Goal: Check status: Check status

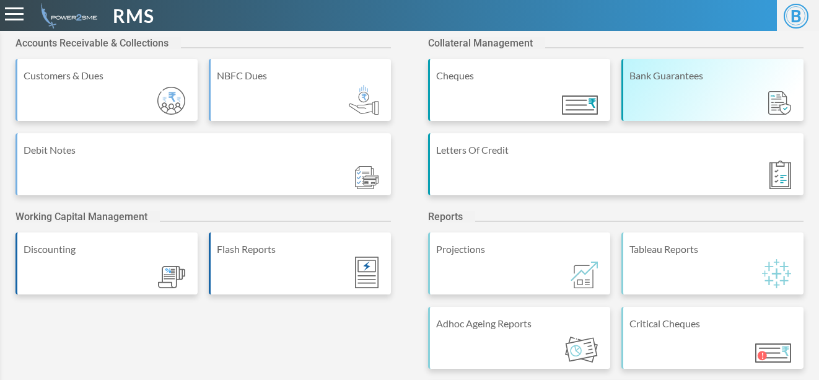
click at [708, 89] on div "Bank Guarantees" at bounding box center [712, 90] width 182 height 62
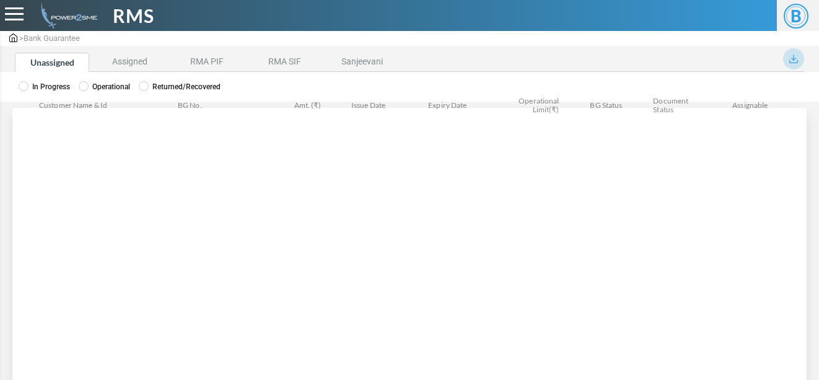
click at [88, 90] on span at bounding box center [84, 86] width 10 height 10
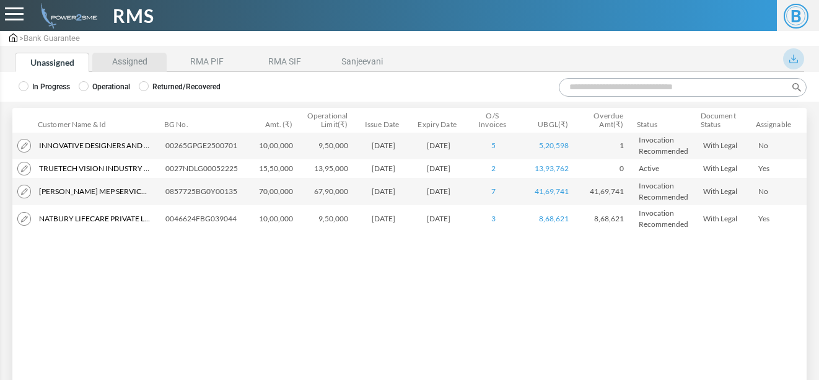
click at [150, 63] on li "Assigned" at bounding box center [129, 62] width 74 height 19
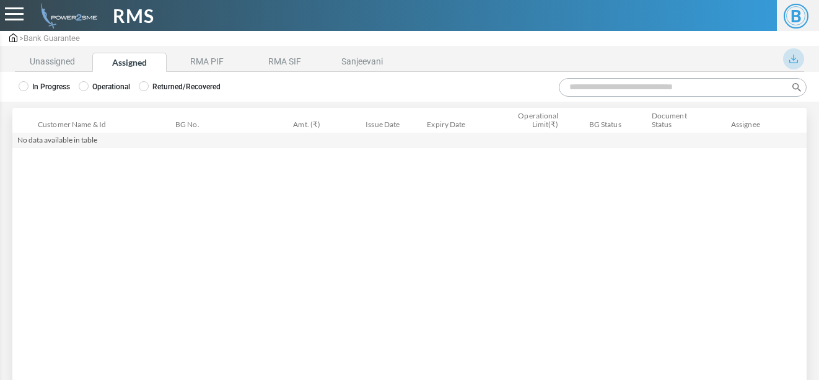
click at [98, 92] on label "Operational" at bounding box center [104, 86] width 51 height 11
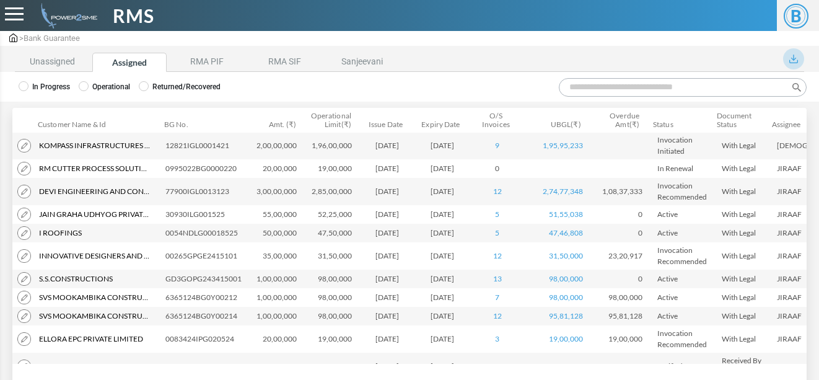
click at [610, 87] on input "Search:" at bounding box center [683, 87] width 248 height 19
type input "*"
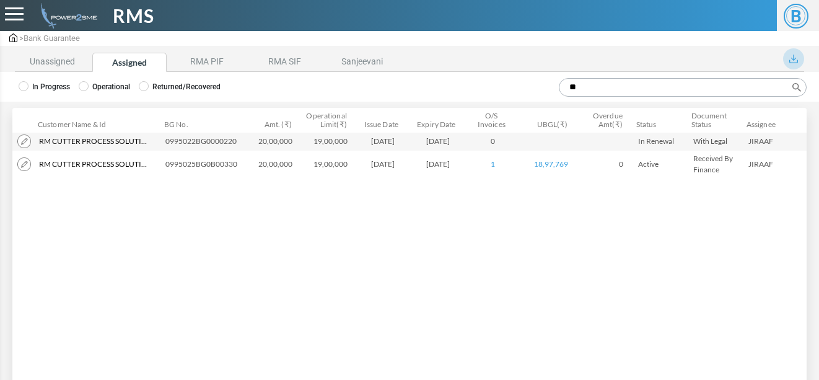
type input "**"
drag, startPoint x: 167, startPoint y: 144, endPoint x: 239, endPoint y: 144, distance: 72.5
click at [239, 144] on td "0995022BG0000220" at bounding box center [203, 141] width 87 height 19
copy td "0995022BG0000220"
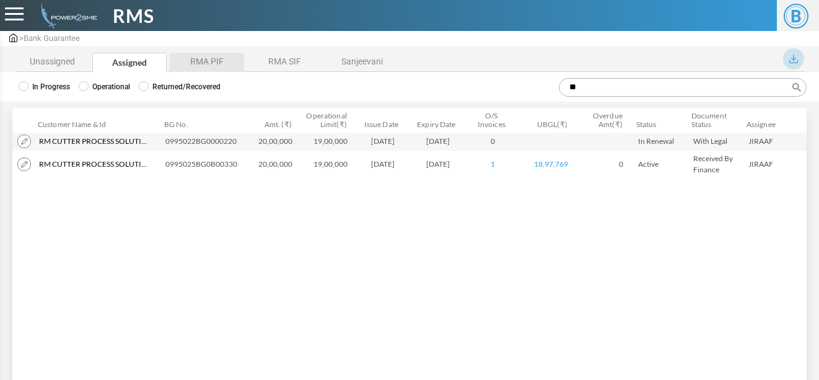
click at [230, 57] on li "RMA PIF" at bounding box center [207, 62] width 74 height 19
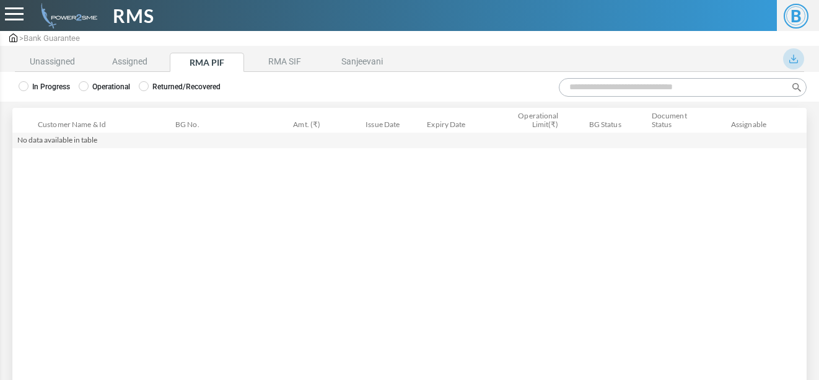
click at [104, 88] on label "Operational" at bounding box center [104, 86] width 51 height 11
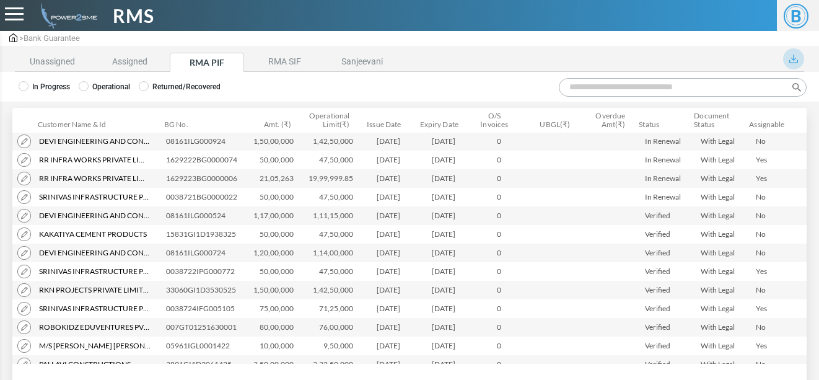
click at [618, 91] on input "Search:" at bounding box center [683, 87] width 248 height 19
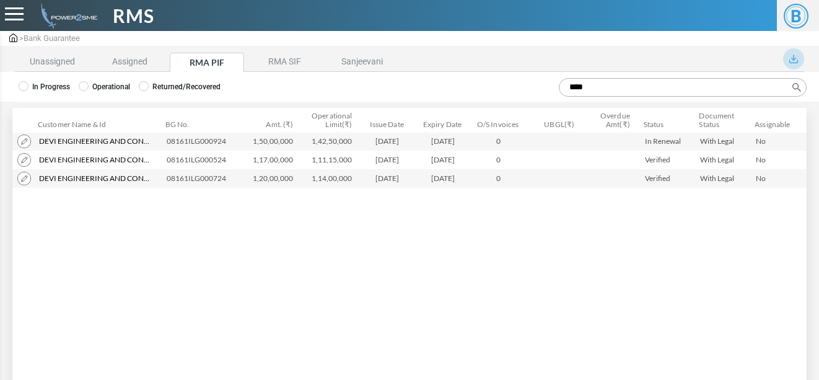
type input "****"
drag, startPoint x: 165, startPoint y: 143, endPoint x: 230, endPoint y: 143, distance: 64.4
click at [230, 143] on td "08161ILG000924" at bounding box center [205, 141] width 86 height 19
copy td "08161ILG000924"
